Goal: Book appointment/travel/reservation

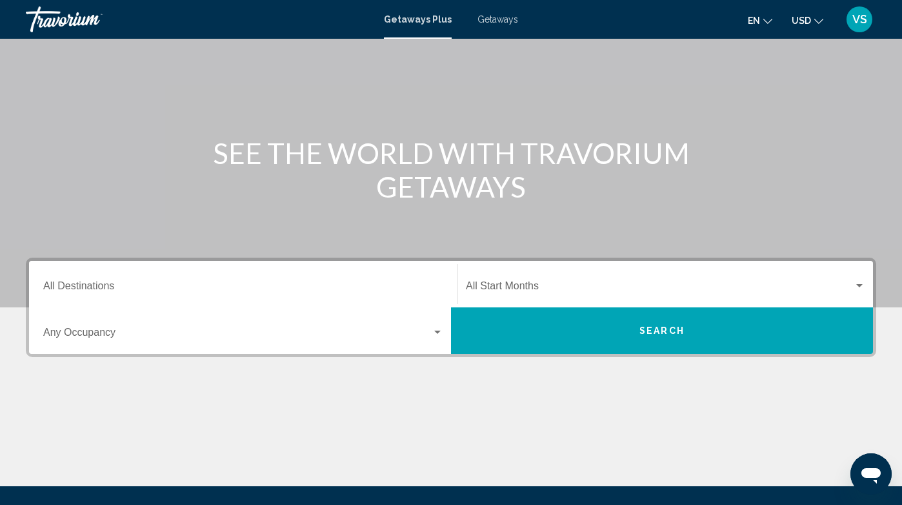
scroll to position [84, 0]
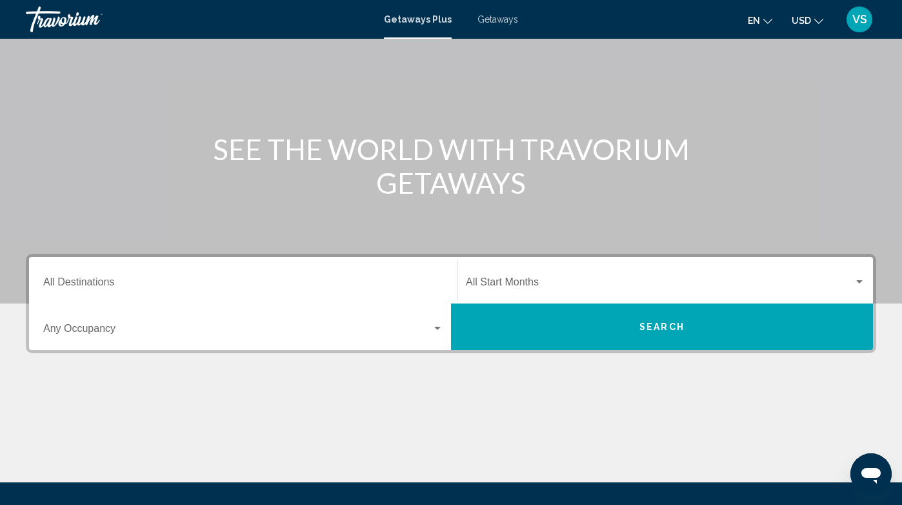
click at [261, 277] on div "Destination All Destinations" at bounding box center [243, 280] width 400 height 41
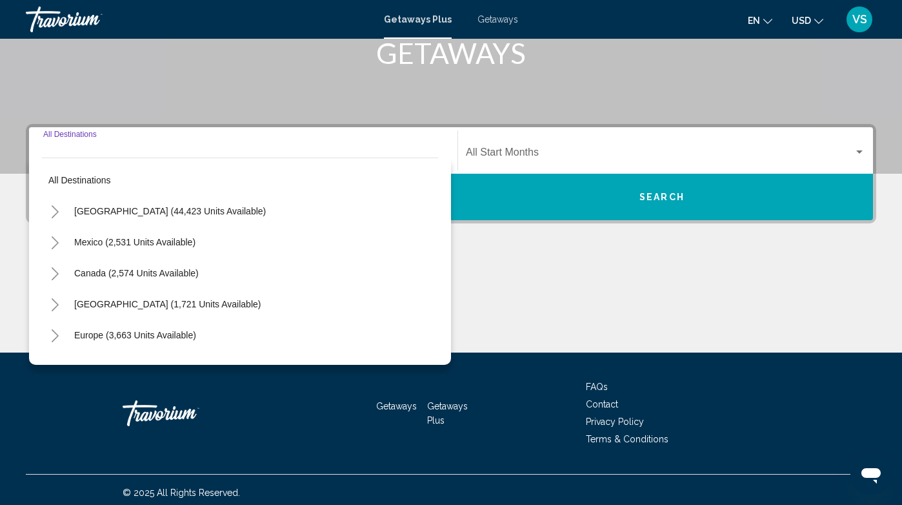
scroll to position [219, 0]
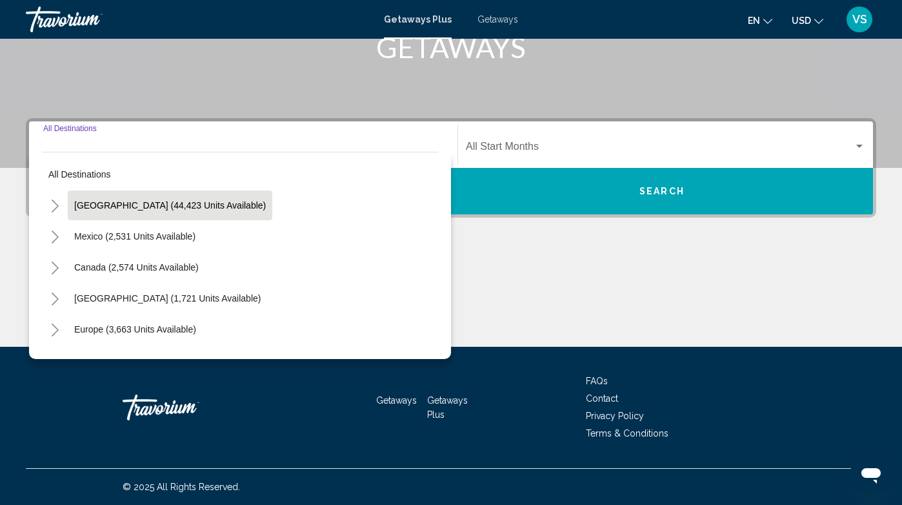
click at [184, 211] on button "United States (44,423 units available)" at bounding box center [170, 205] width 205 height 30
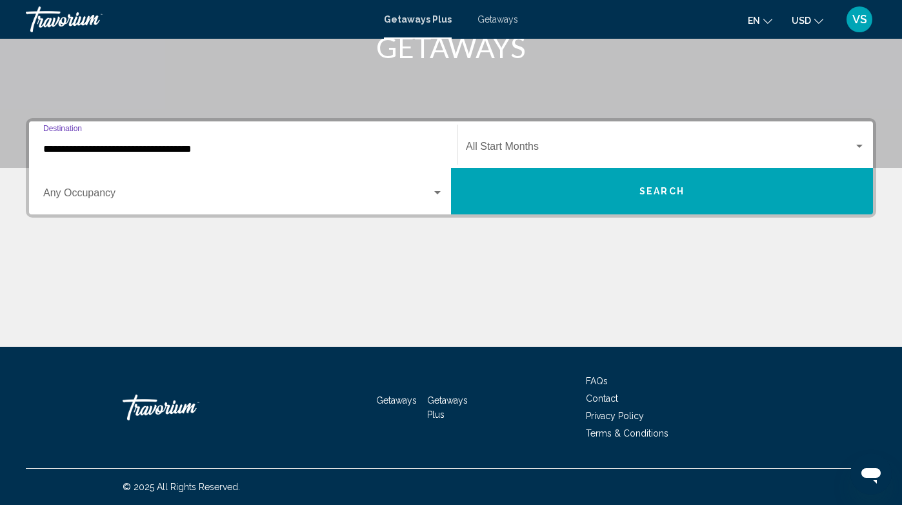
click at [203, 153] on input "**********" at bounding box center [243, 149] width 400 height 12
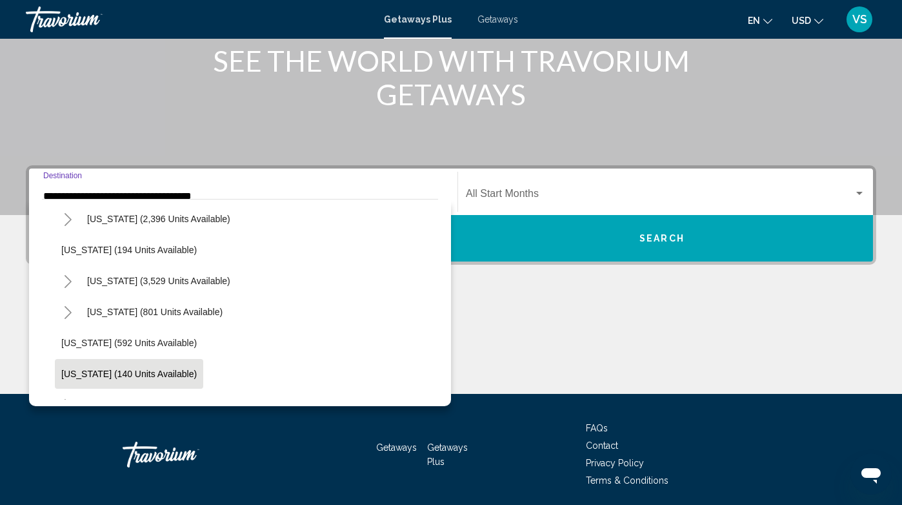
scroll to position [712, 0]
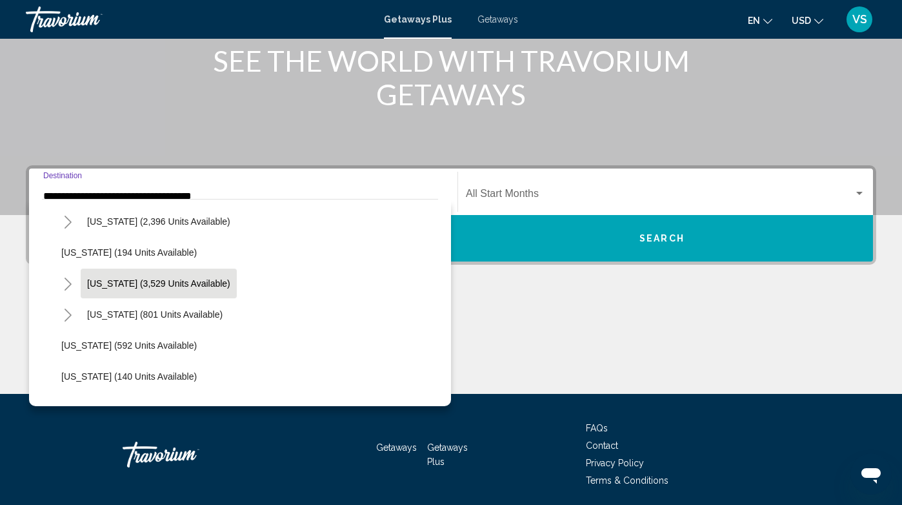
click at [130, 288] on span "Nevada (3,529 units available)" at bounding box center [158, 283] width 143 height 10
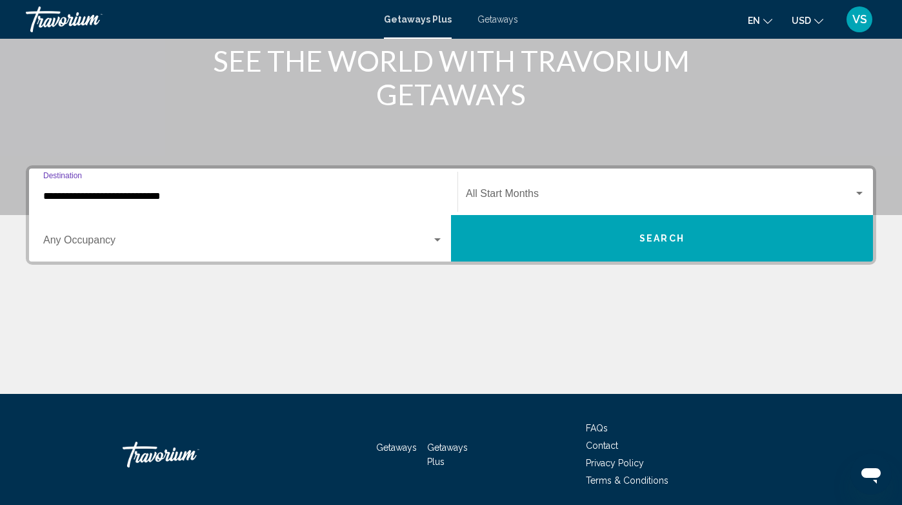
scroll to position [219, 0]
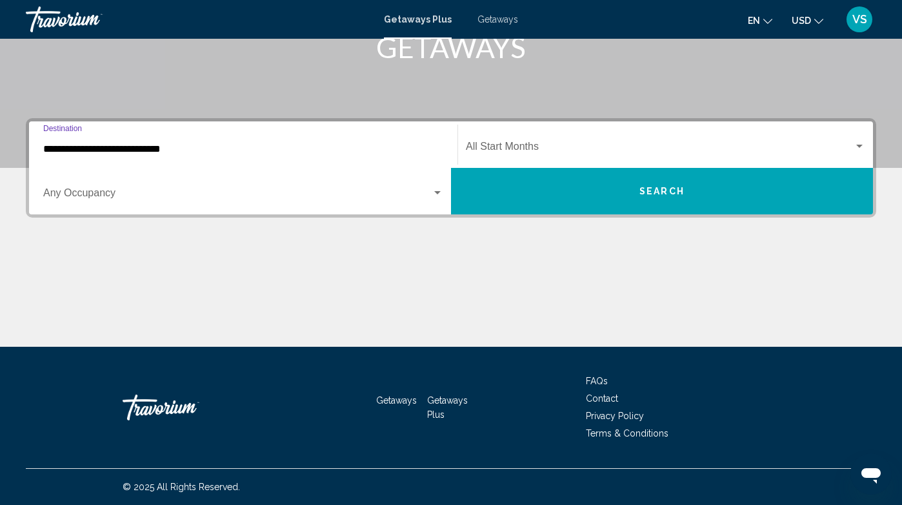
click at [176, 148] on input "**********" at bounding box center [243, 149] width 400 height 12
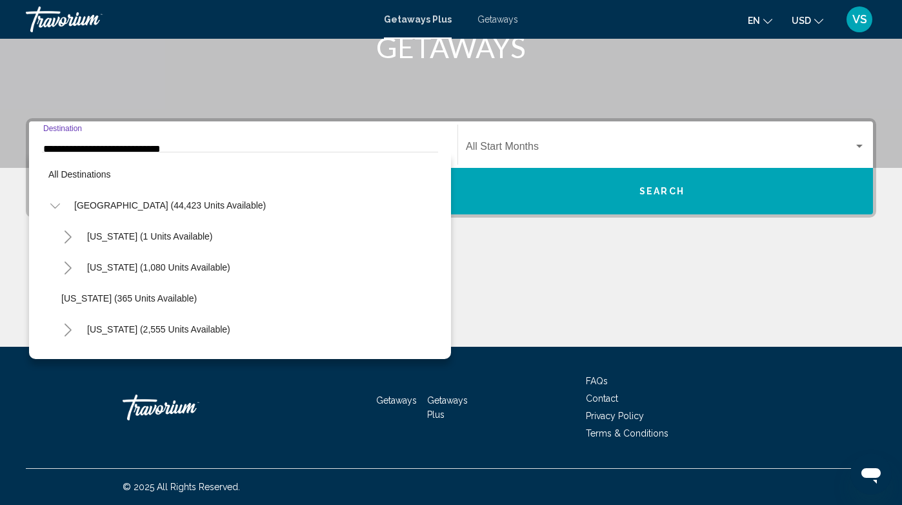
scroll to position [696, 0]
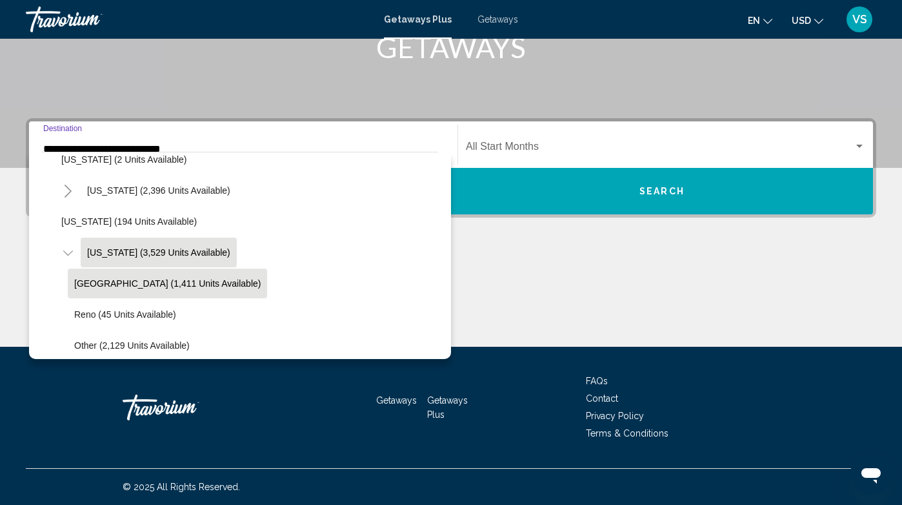
click at [153, 280] on span "Las Vegas (1,411 units available)" at bounding box center [167, 283] width 186 height 10
type input "**********"
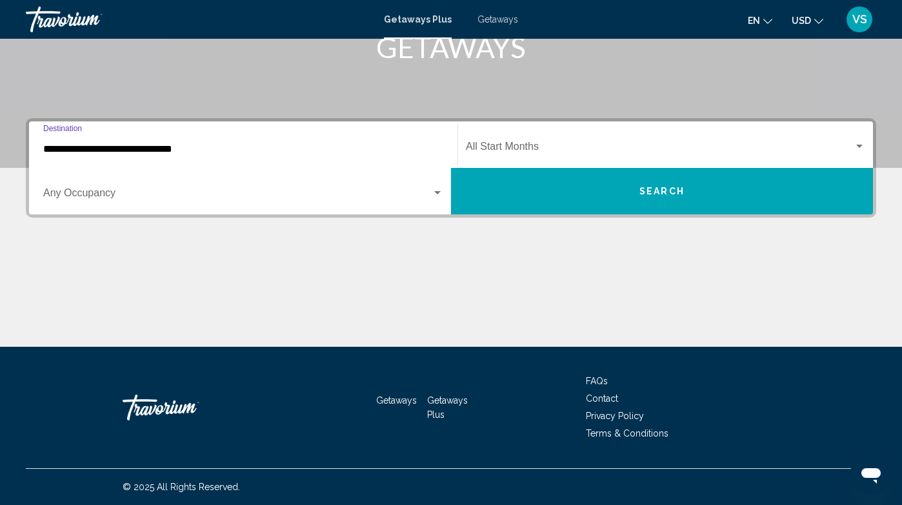
click at [493, 150] on span "Search widget" at bounding box center [660, 149] width 388 height 12
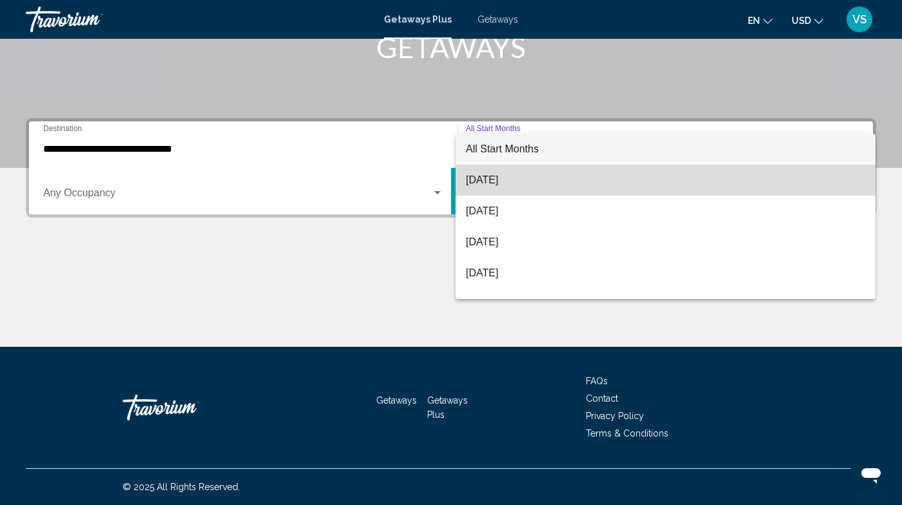
click at [496, 177] on span "August 2025" at bounding box center [665, 180] width 399 height 31
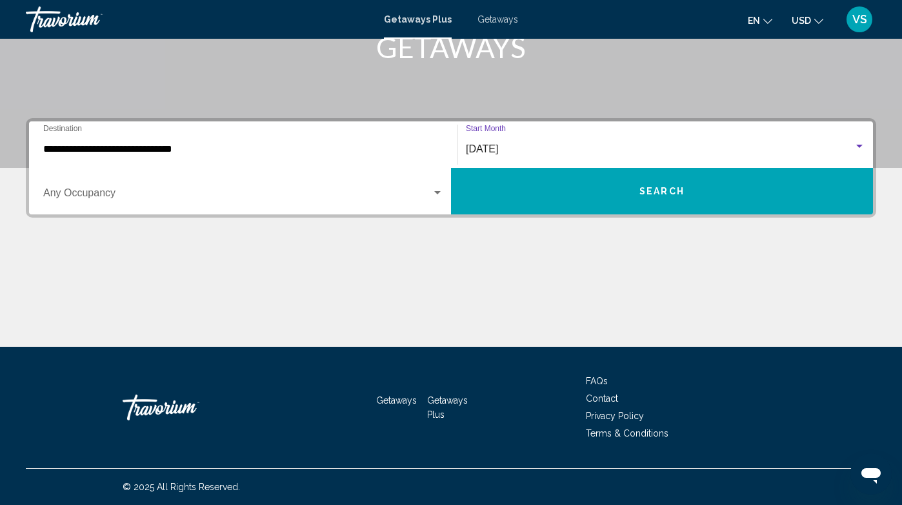
click at [529, 191] on button "Search" at bounding box center [662, 191] width 422 height 46
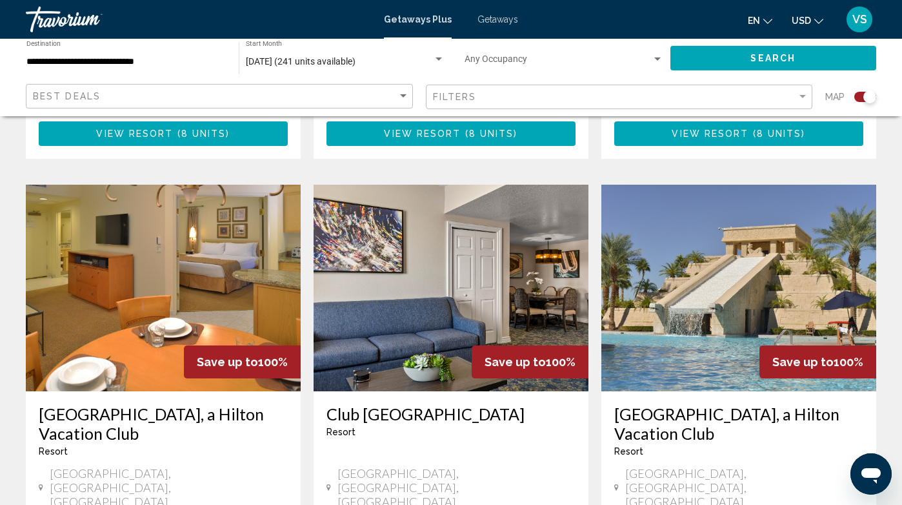
scroll to position [1366, 0]
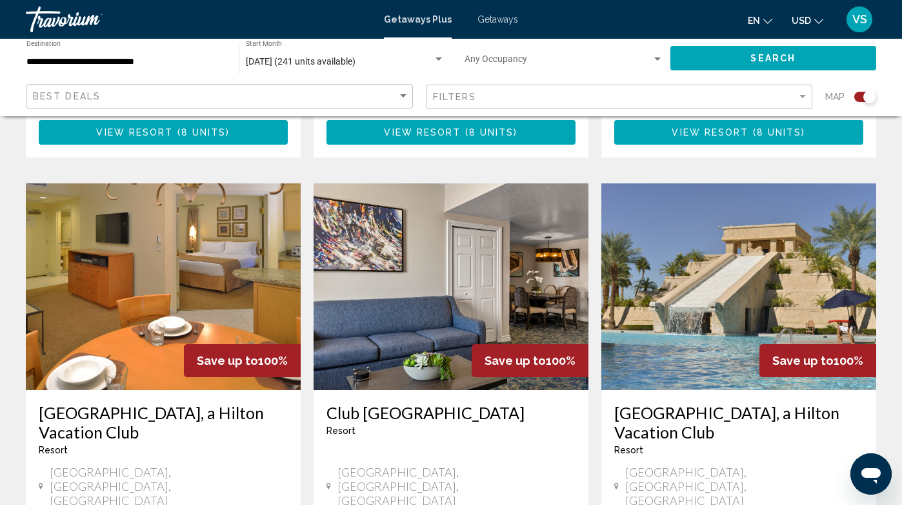
click at [451, 241] on img "Main content" at bounding box center [451, 286] width 275 height 206
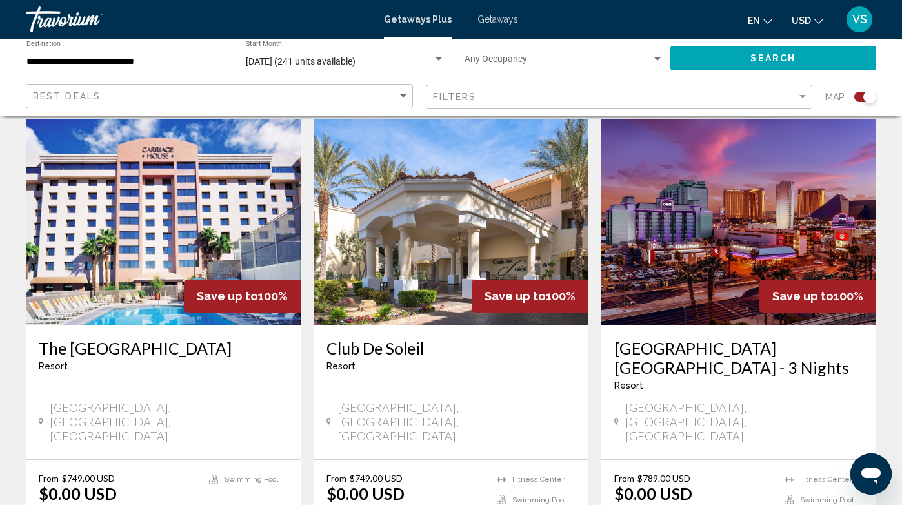
scroll to position [452, 0]
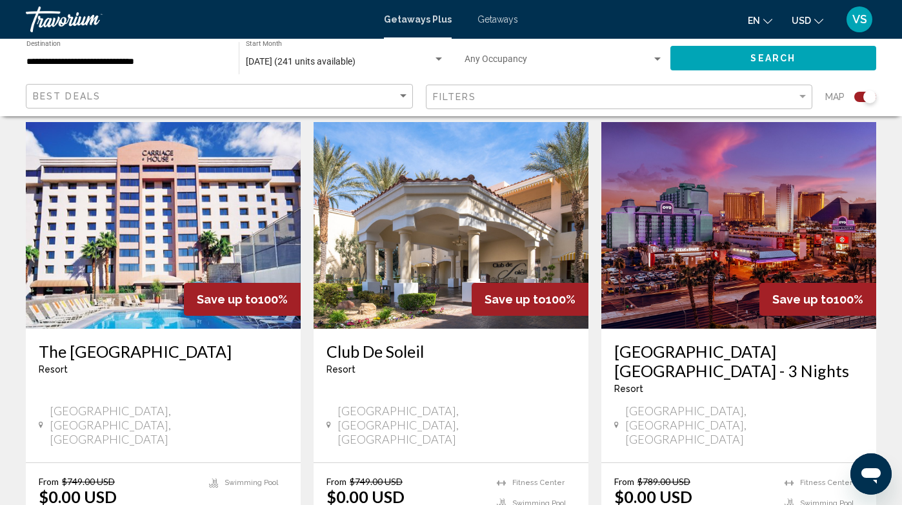
click at [356, 57] on span "August 2025 (241 units available)" at bounding box center [301, 61] width 110 height 10
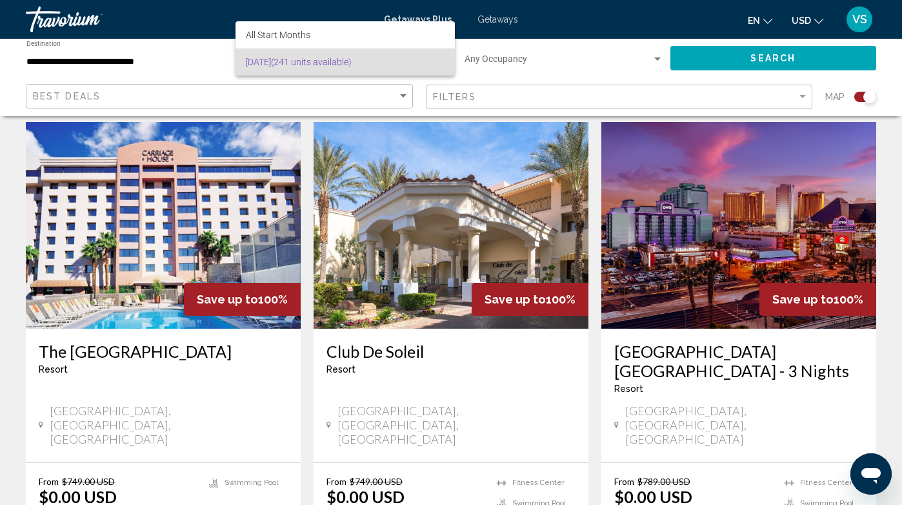
click at [341, 63] on span "August 2025 (241 units available)" at bounding box center [345, 61] width 199 height 27
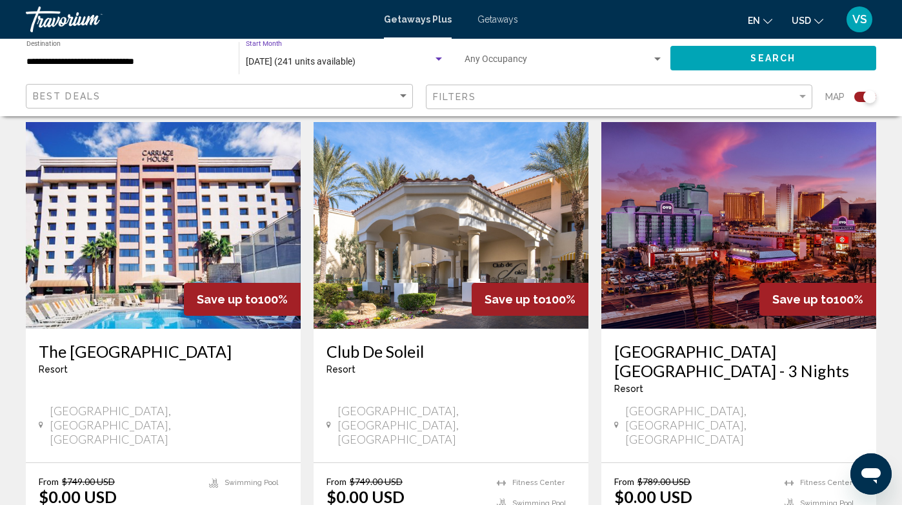
click at [341, 63] on span "August 2025 (241 units available)" at bounding box center [301, 61] width 110 height 10
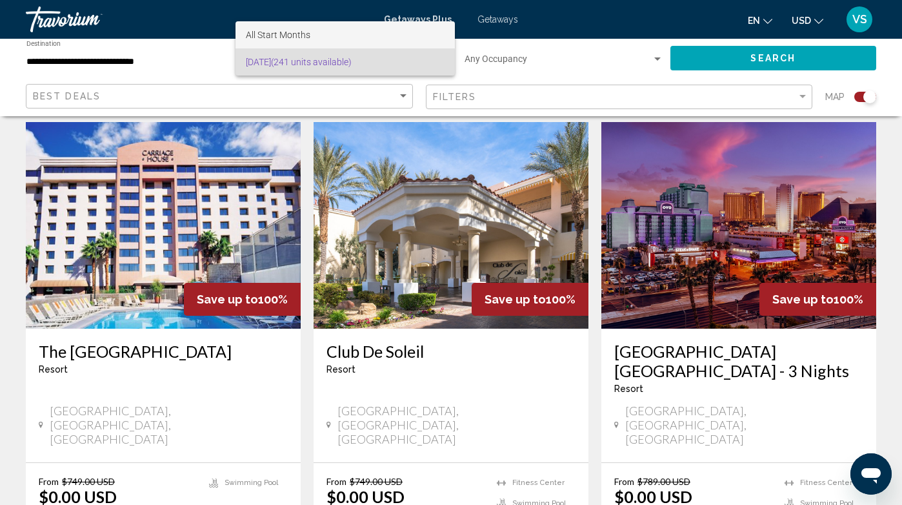
click at [326, 33] on span "All Start Months" at bounding box center [345, 34] width 199 height 27
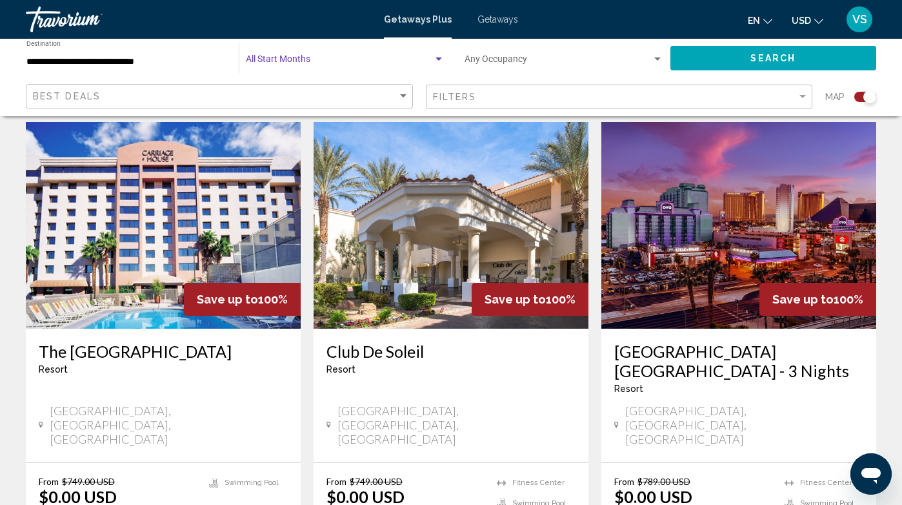
click at [745, 57] on button "Search" at bounding box center [773, 58] width 206 height 24
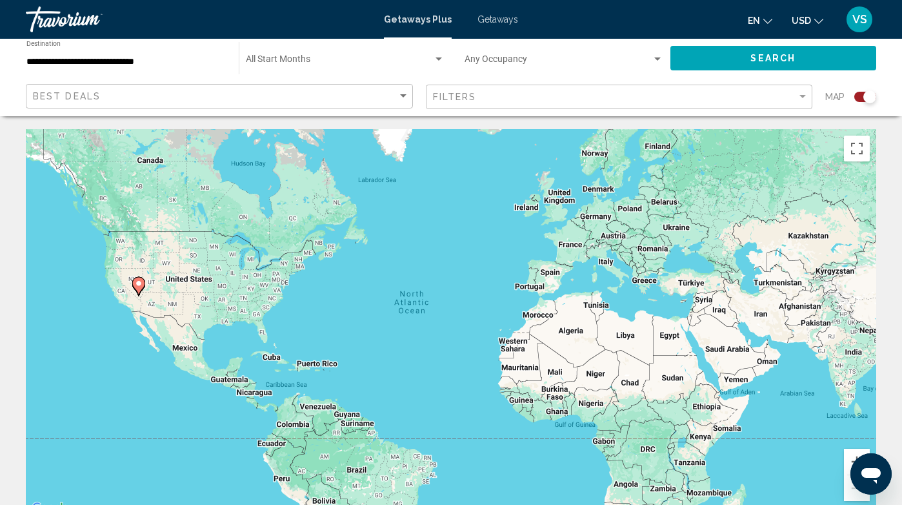
click at [732, 54] on button "Search" at bounding box center [773, 58] width 206 height 24
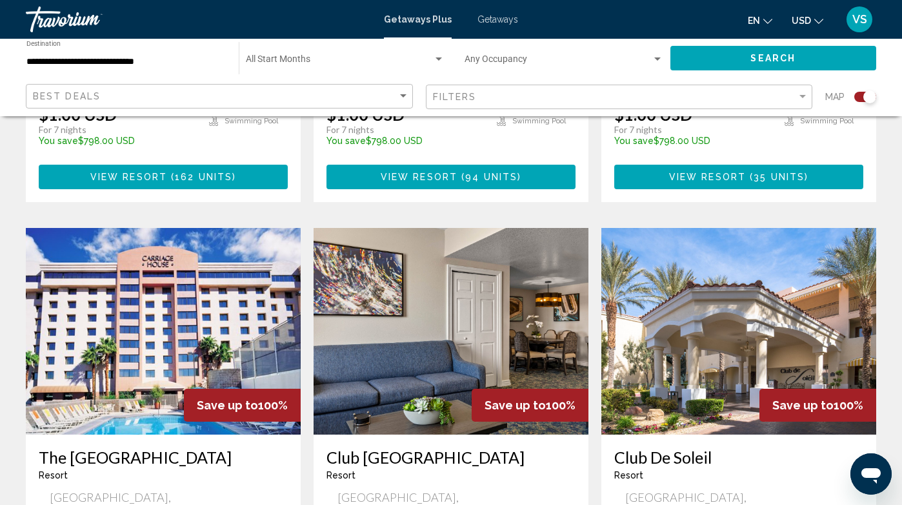
scroll to position [1324, 0]
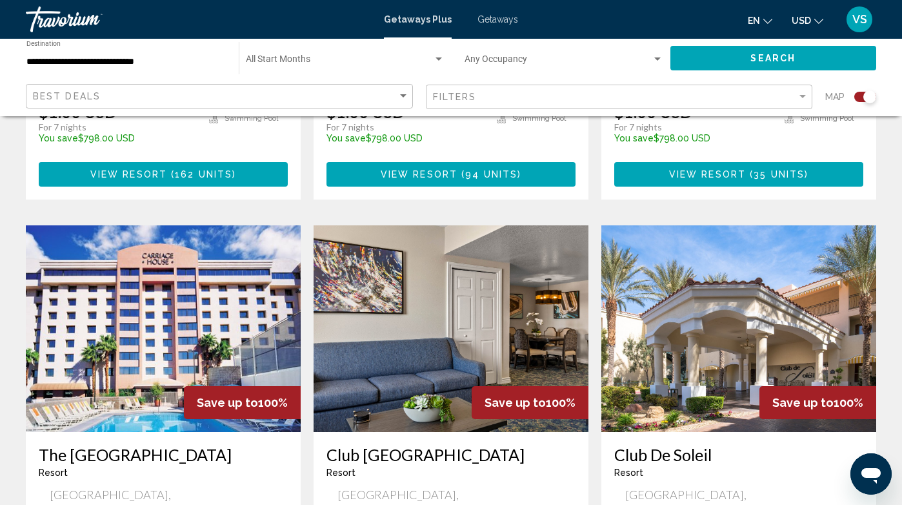
click at [456, 249] on img "Main content" at bounding box center [451, 328] width 275 height 206
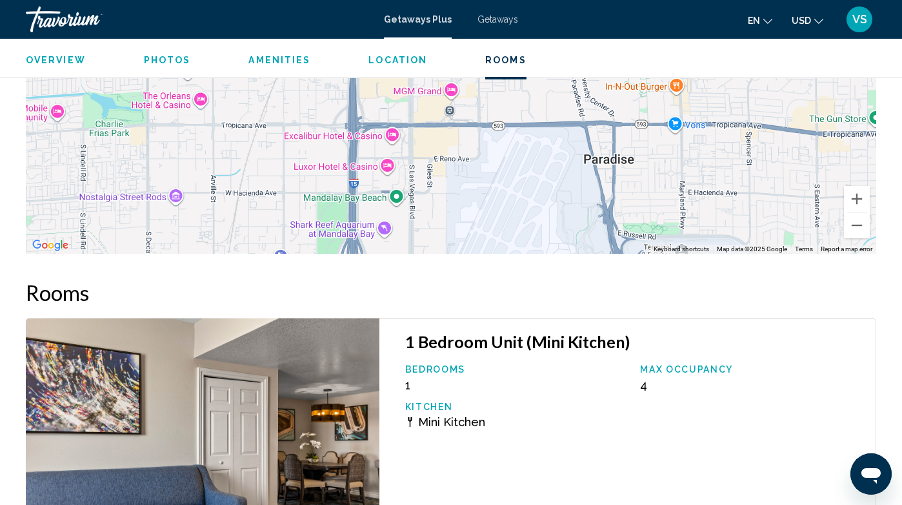
scroll to position [2312, 0]
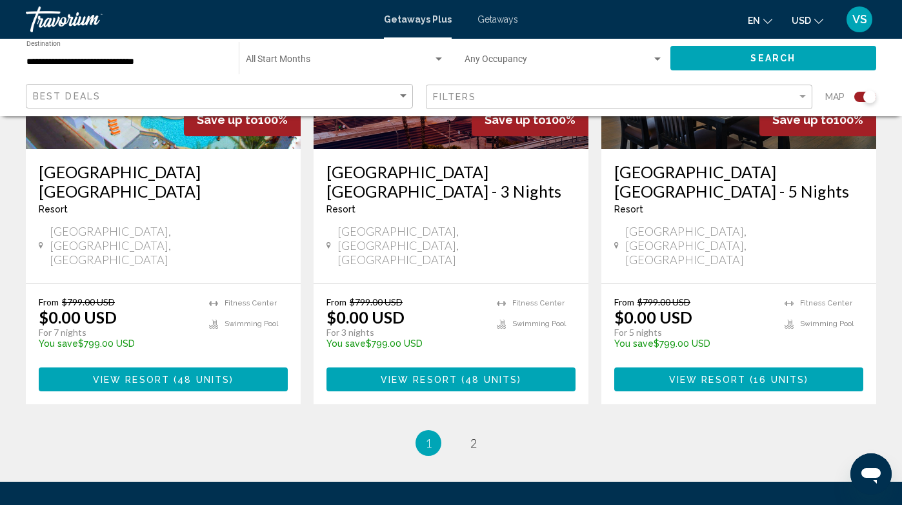
scroll to position [2083, 0]
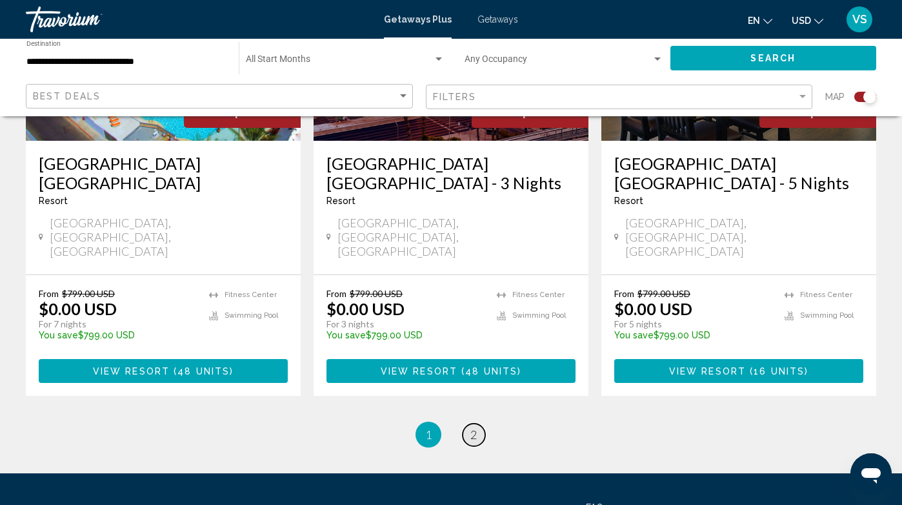
click at [479, 423] on link "page 2" at bounding box center [474, 434] width 23 height 23
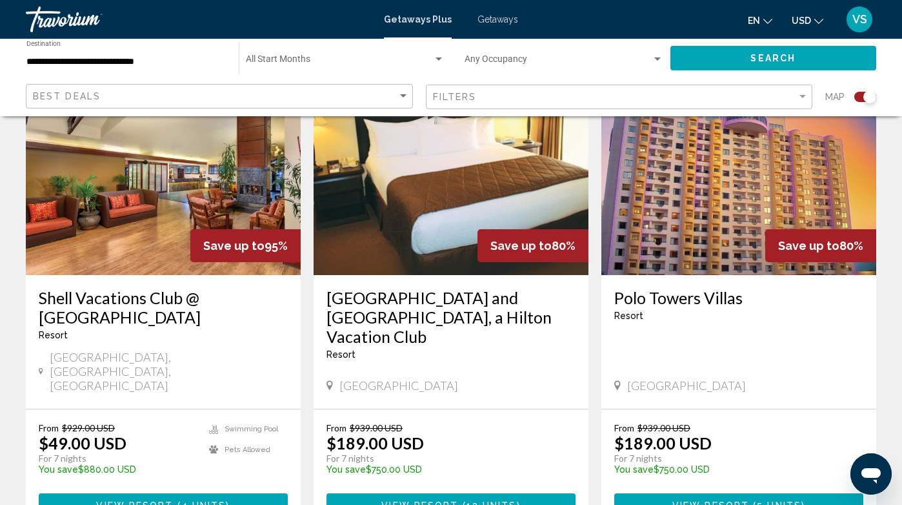
scroll to position [507, 0]
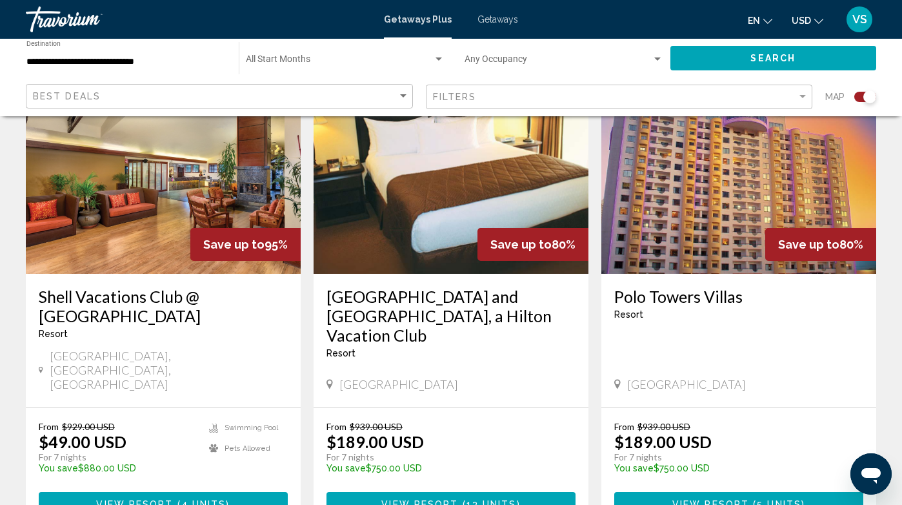
click at [198, 207] on img "Main content" at bounding box center [163, 170] width 275 height 206
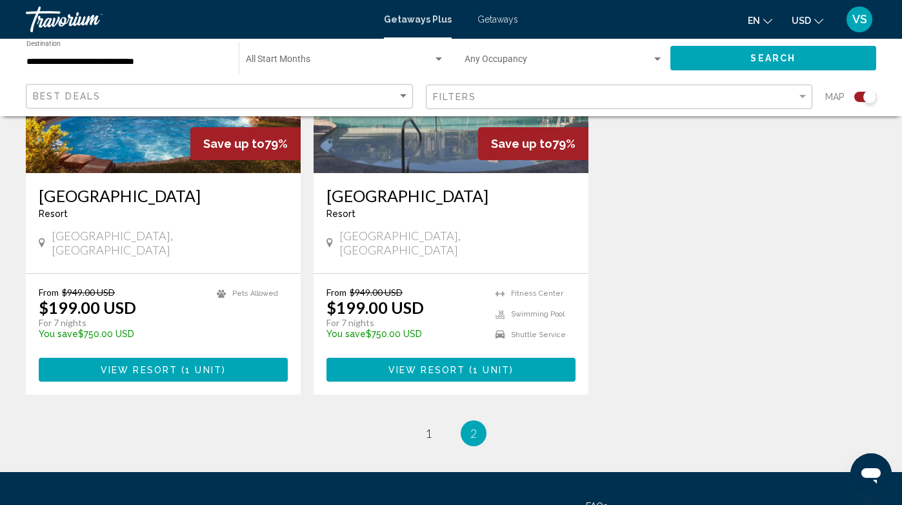
scroll to position [2025, 0]
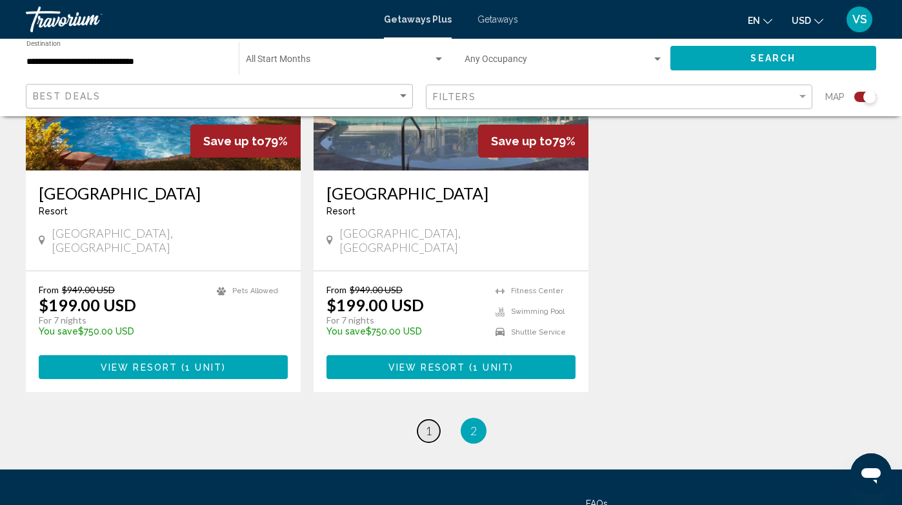
click at [427, 423] on span "1" at bounding box center [428, 430] width 6 height 14
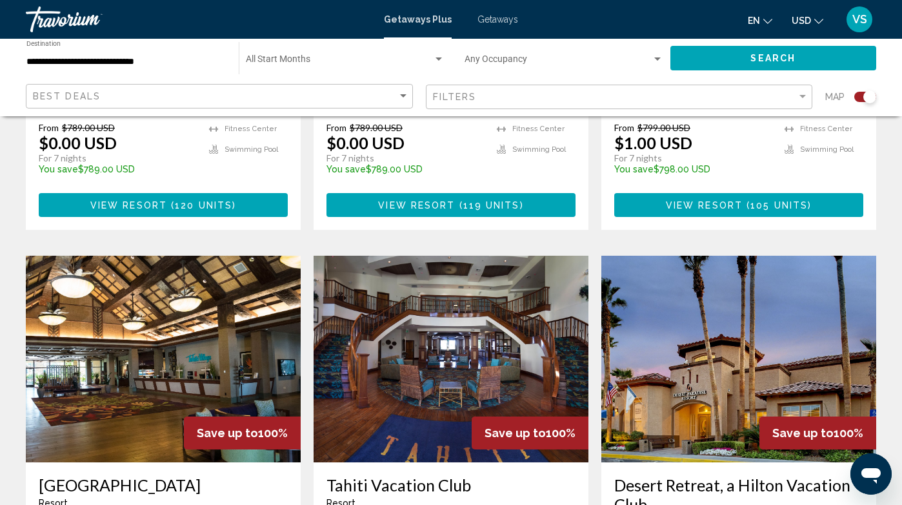
scroll to position [807, 0]
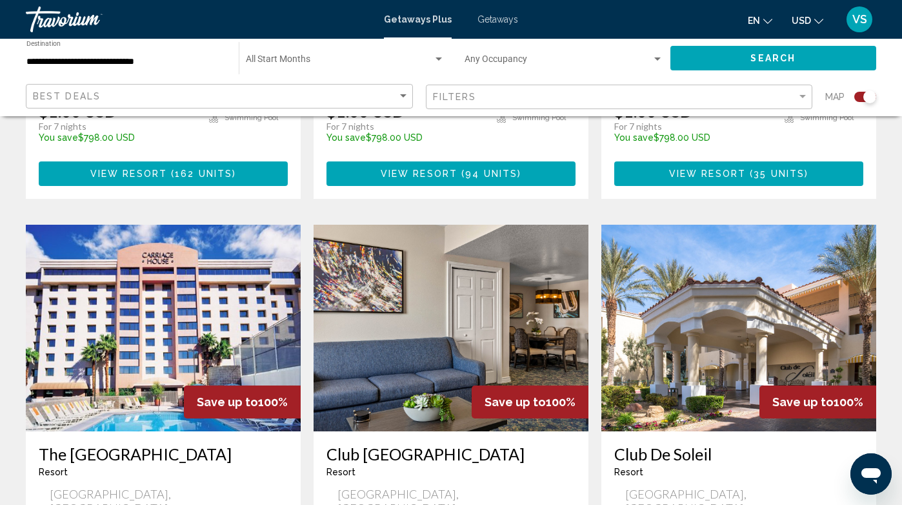
click at [446, 307] on img "Main content" at bounding box center [451, 328] width 275 height 206
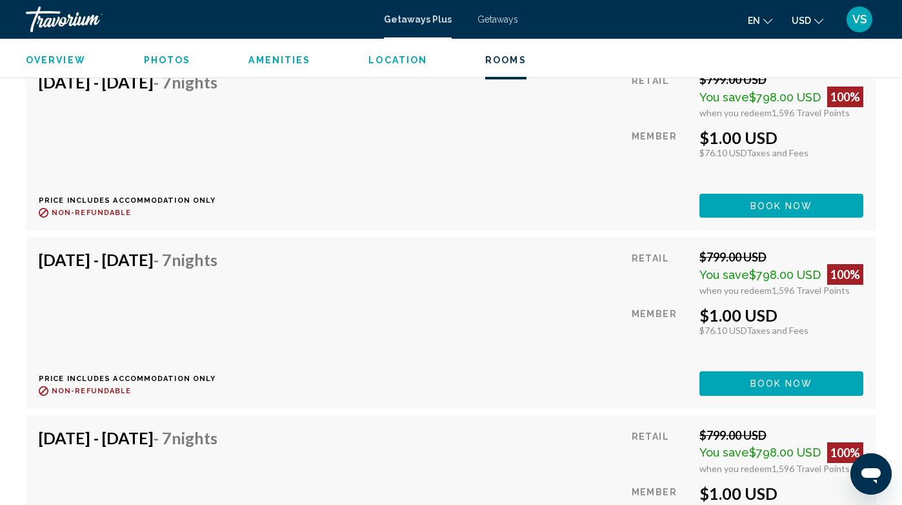
scroll to position [2873, 0]
